Goal: Transaction & Acquisition: Purchase product/service

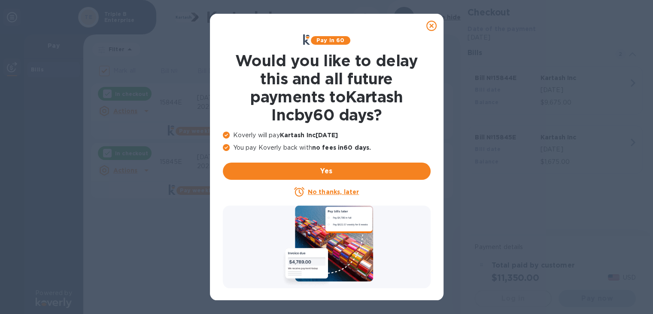
checkbox input "false"
click at [349, 189] on u "No thanks, later" at bounding box center [333, 191] width 51 height 7
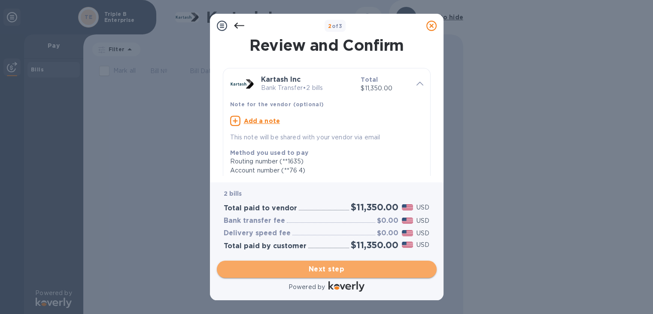
click at [333, 264] on span "Next step" at bounding box center [327, 269] width 206 height 10
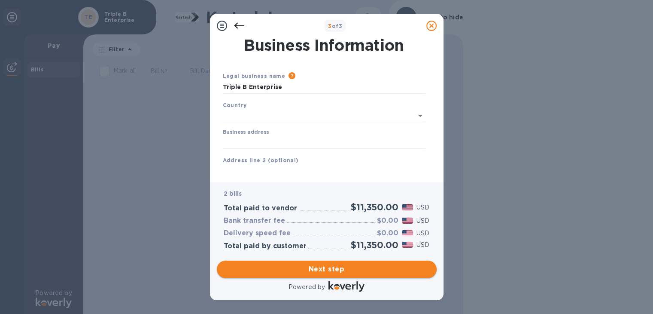
type input "[GEOGRAPHIC_DATA]"
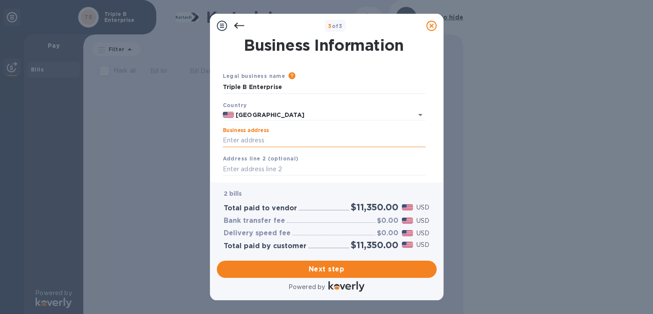
click at [318, 136] on input "Business address" at bounding box center [324, 140] width 203 height 13
type input "6206 Ganges-[GEOGRAPHIC_DATA]"
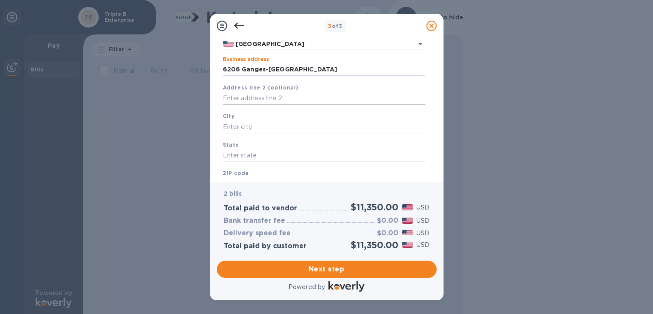
scroll to position [86, 0]
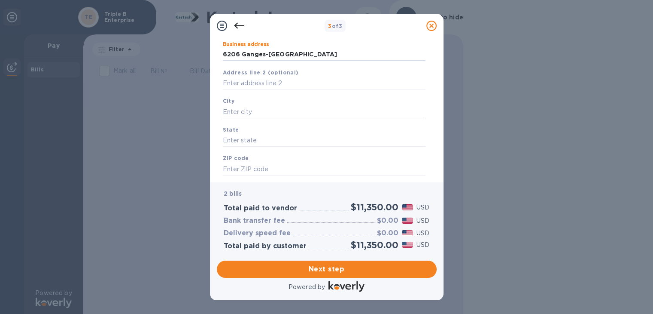
click at [290, 108] on input "text" at bounding box center [324, 111] width 203 height 13
type input "shiloh"
click at [273, 137] on input "text" at bounding box center [324, 140] width 203 height 13
type input "oh"
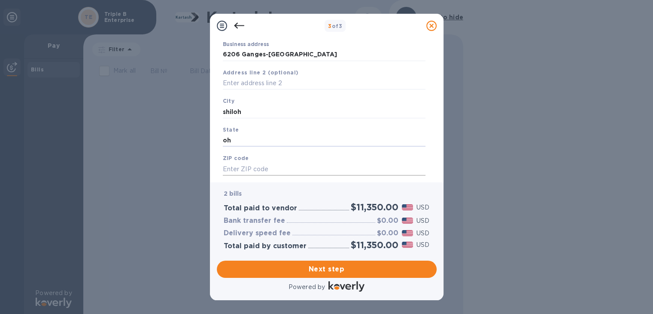
click at [265, 168] on input "text" at bounding box center [324, 168] width 203 height 13
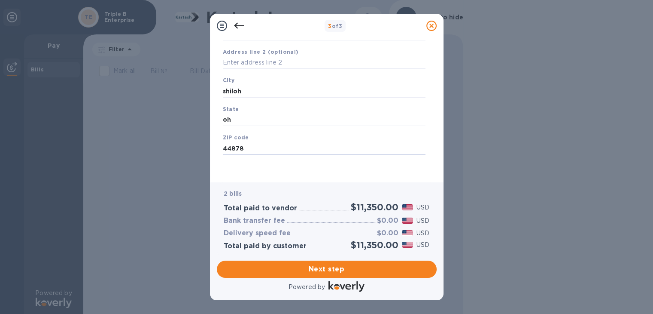
scroll to position [0, 0]
type input "44878"
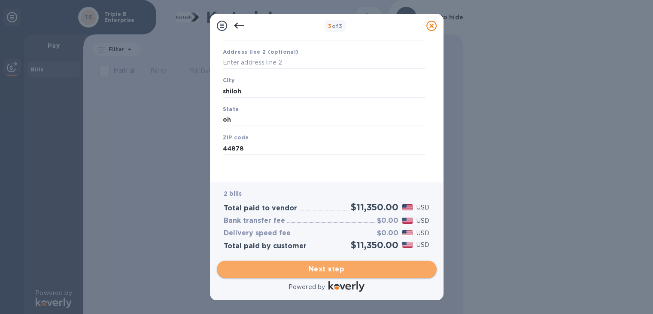
click at [334, 268] on span "Next step" at bounding box center [327, 269] width 206 height 10
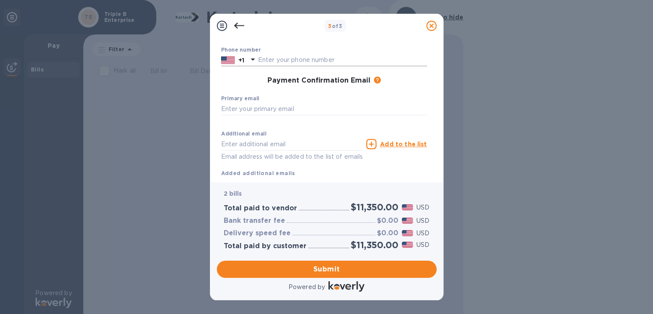
click at [318, 61] on input "text" at bounding box center [342, 60] width 169 height 13
type input "4196065089"
click at [316, 104] on input "text" at bounding box center [324, 108] width 206 height 13
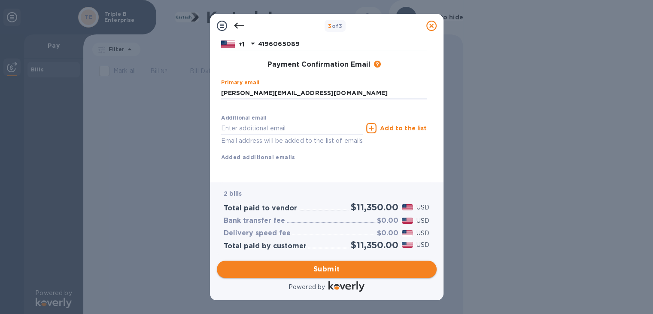
type input "[PERSON_NAME][EMAIL_ADDRESS][DOMAIN_NAME]"
click at [344, 267] on span "Submit" at bounding box center [327, 269] width 206 height 10
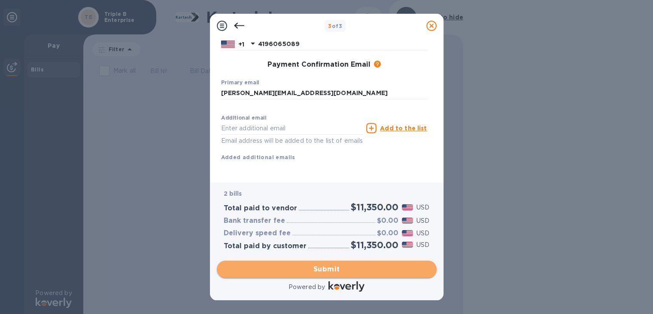
click at [344, 267] on span "Submit" at bounding box center [327, 269] width 206 height 10
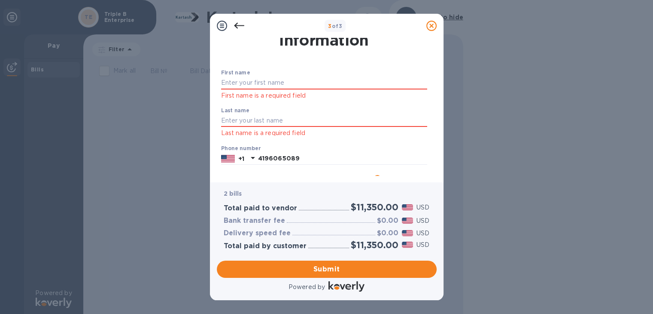
scroll to position [19, 0]
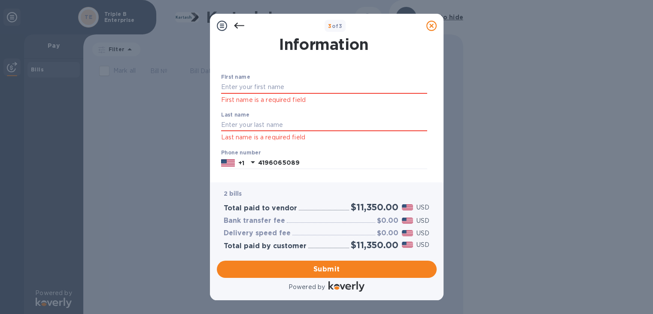
click at [340, 79] on div "First name First name is a required field" at bounding box center [324, 89] width 206 height 31
click at [340, 81] on input "text" at bounding box center [324, 87] width 206 height 13
type input "[PERSON_NAME]"
click at [271, 129] on div "Last name Last name is a required field" at bounding box center [324, 127] width 206 height 31
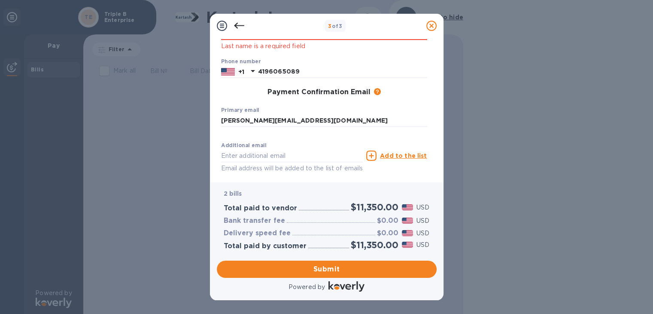
scroll to position [141, 0]
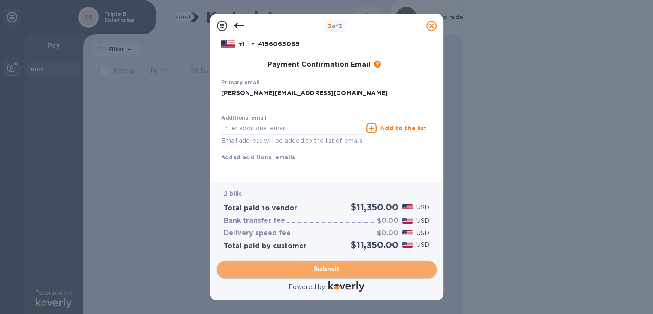
click at [362, 264] on span "Submit" at bounding box center [327, 269] width 206 height 10
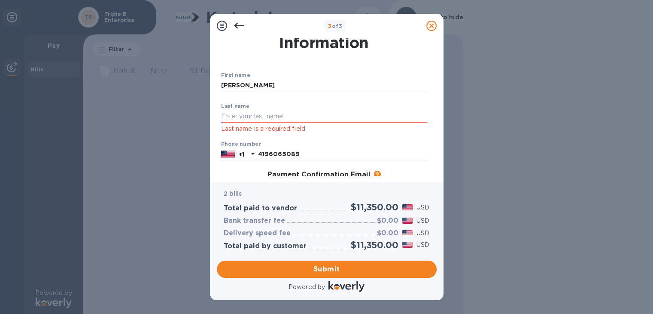
scroll to position [0, 0]
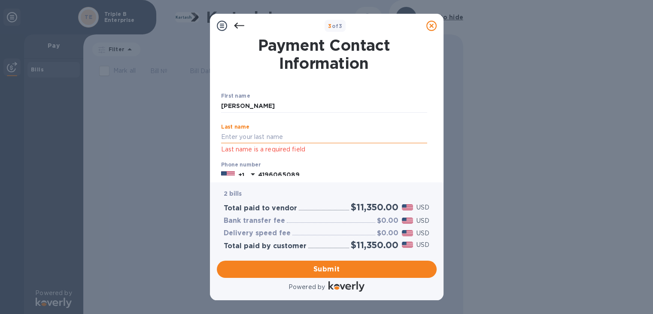
click at [332, 137] on input "text" at bounding box center [324, 137] width 206 height 13
type input "[PERSON_NAME]"
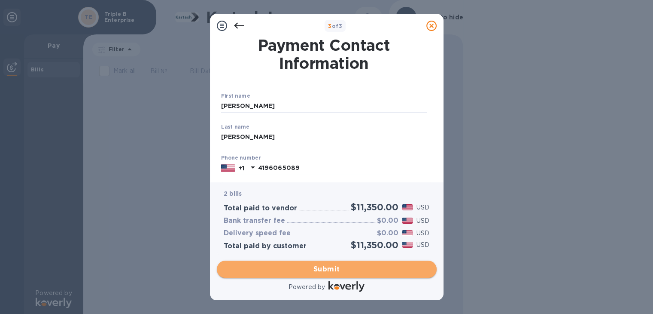
click at [335, 268] on span "Submit" at bounding box center [327, 269] width 206 height 10
